Goal: Task Accomplishment & Management: Use online tool/utility

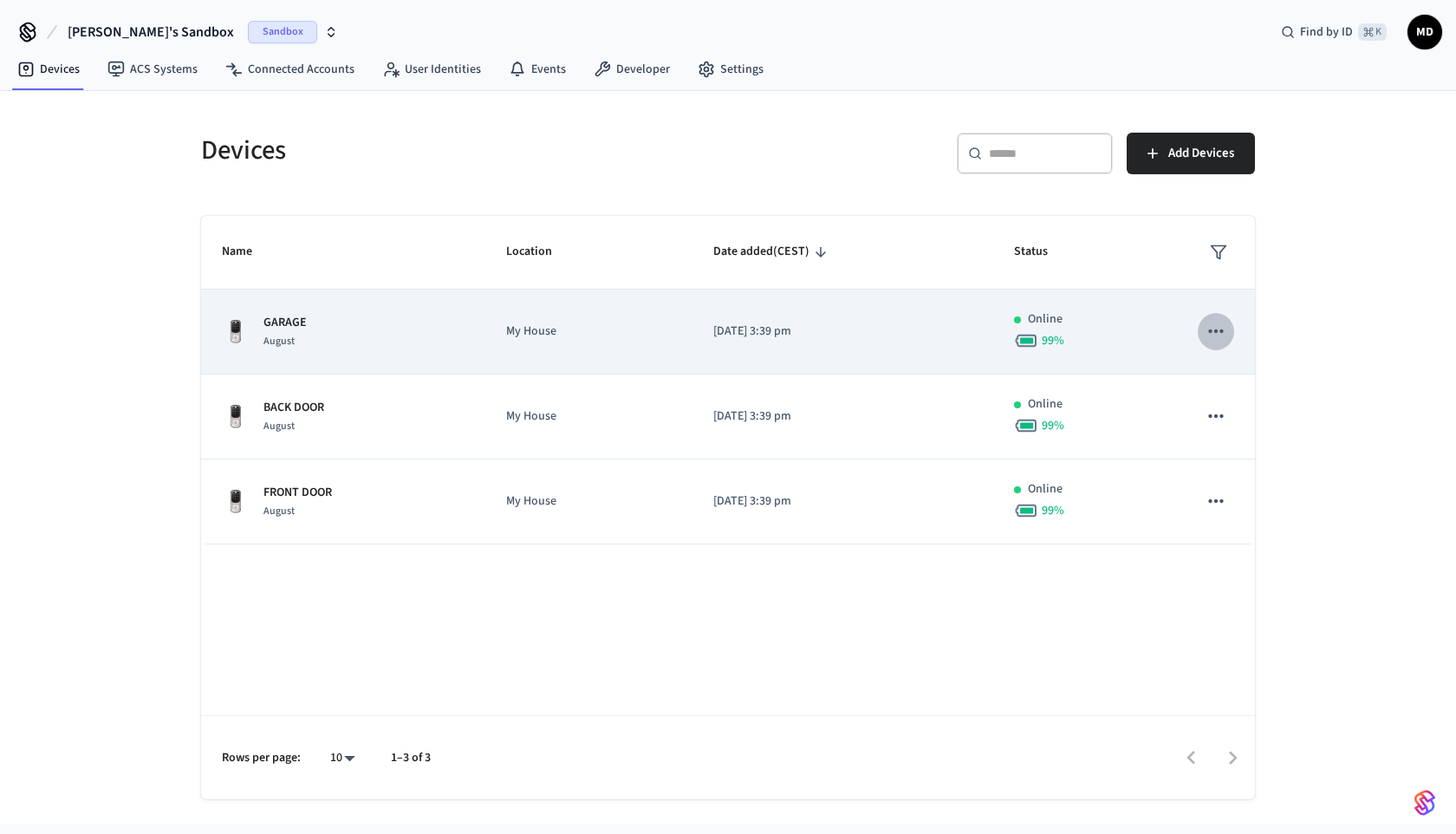
click at [1221, 326] on icon "sticky table" at bounding box center [1215, 331] width 23 height 23
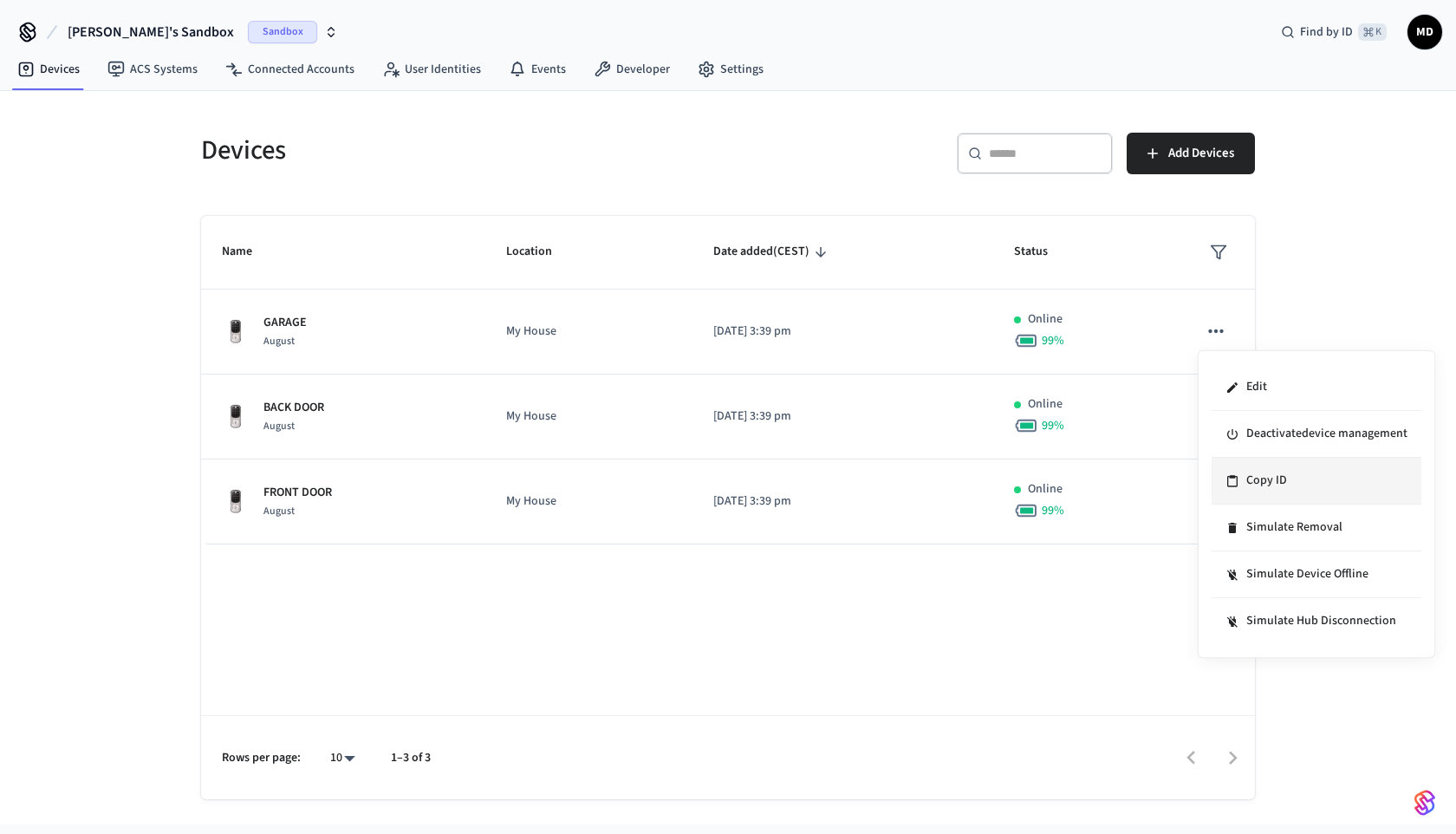
click at [1282, 489] on li "Copy ID" at bounding box center [1316, 482] width 209 height 47
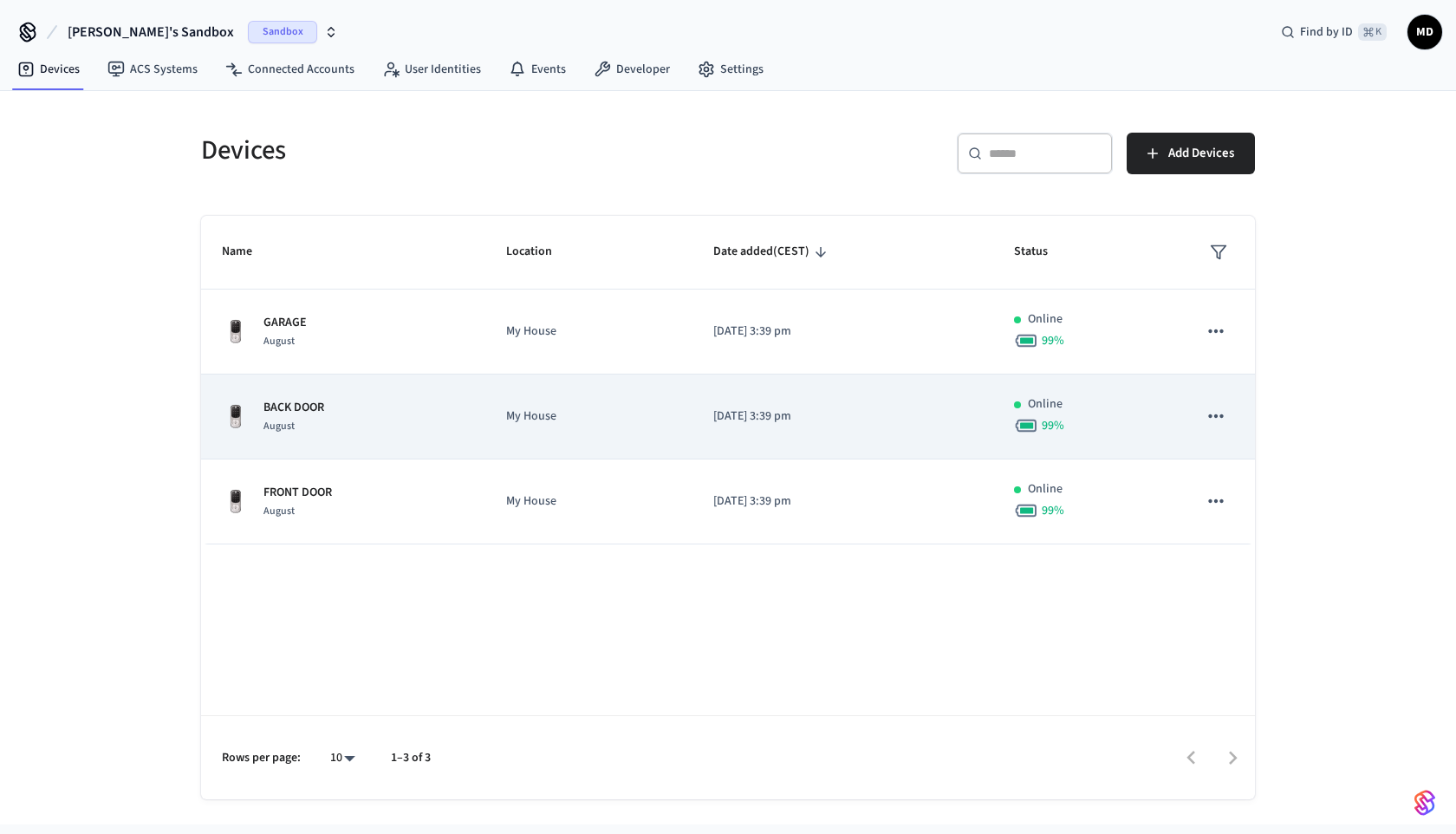
click at [1228, 410] on button "sticky table" at bounding box center [1215, 416] width 36 height 36
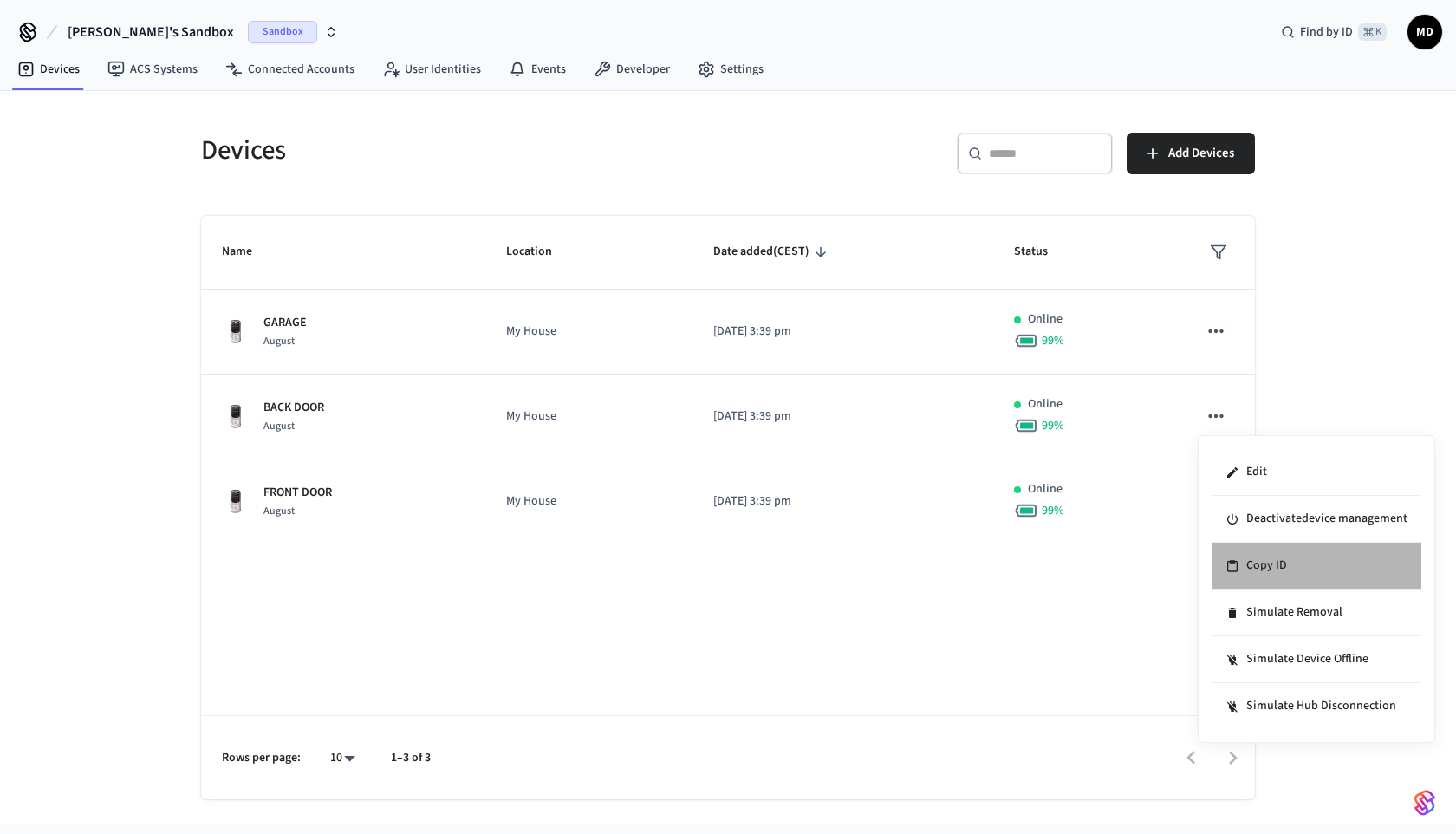
click at [1264, 569] on li "Copy ID" at bounding box center [1316, 567] width 209 height 47
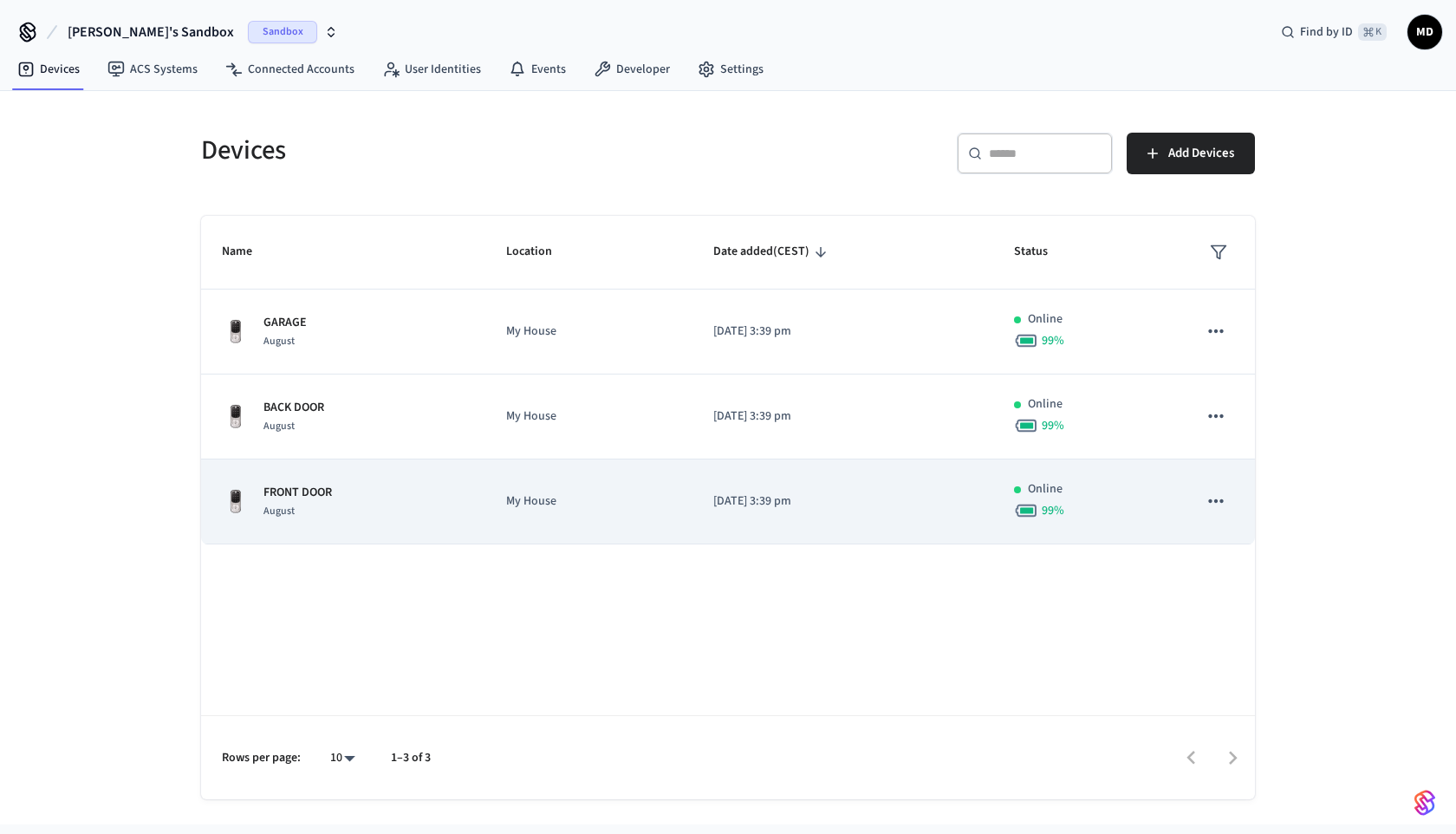
click at [1205, 505] on icon "sticky table" at bounding box center [1215, 501] width 23 height 23
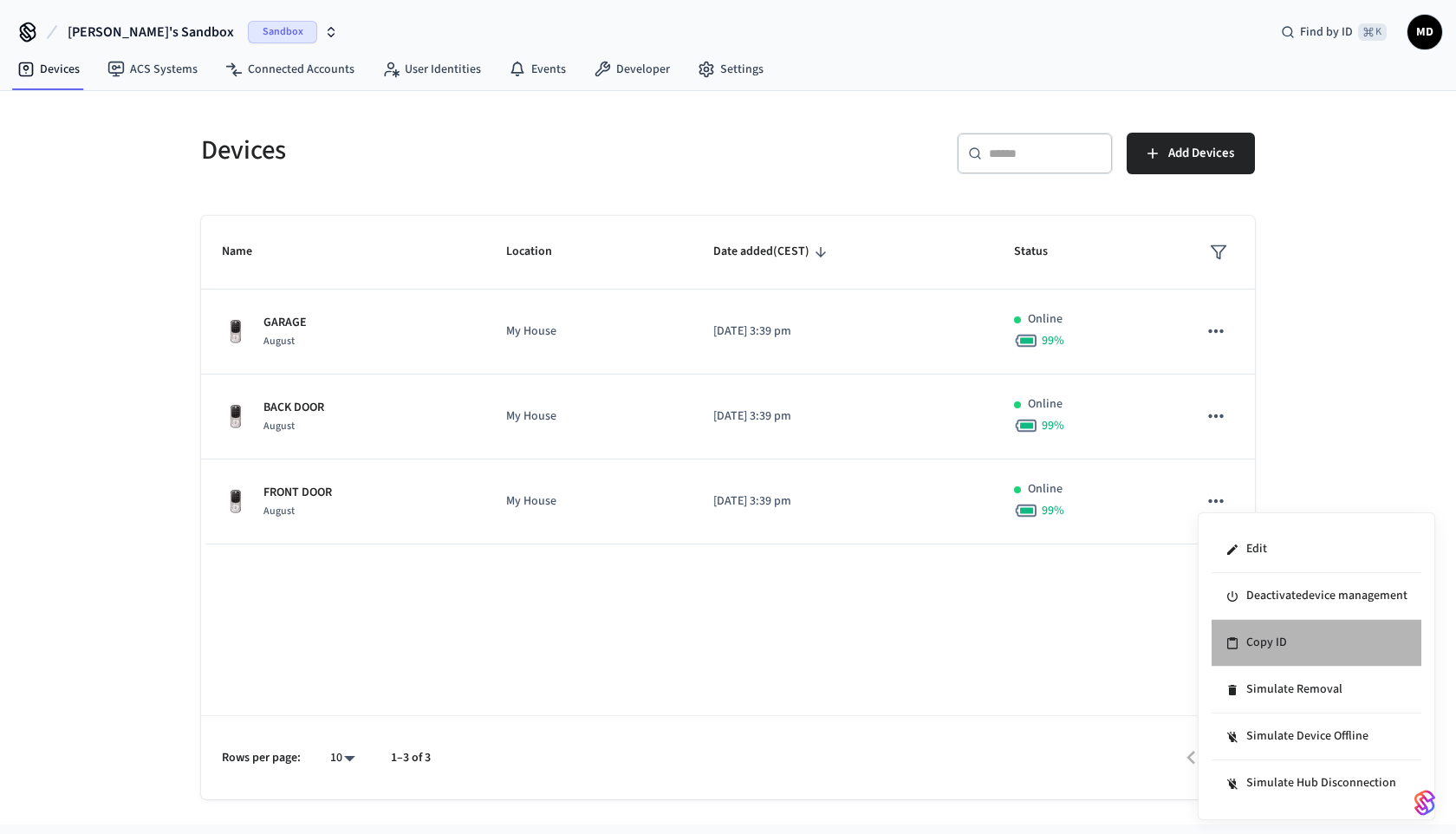
click at [1257, 632] on li "Copy ID" at bounding box center [1316, 643] width 209 height 47
